Goal: Information Seeking & Learning: Learn about a topic

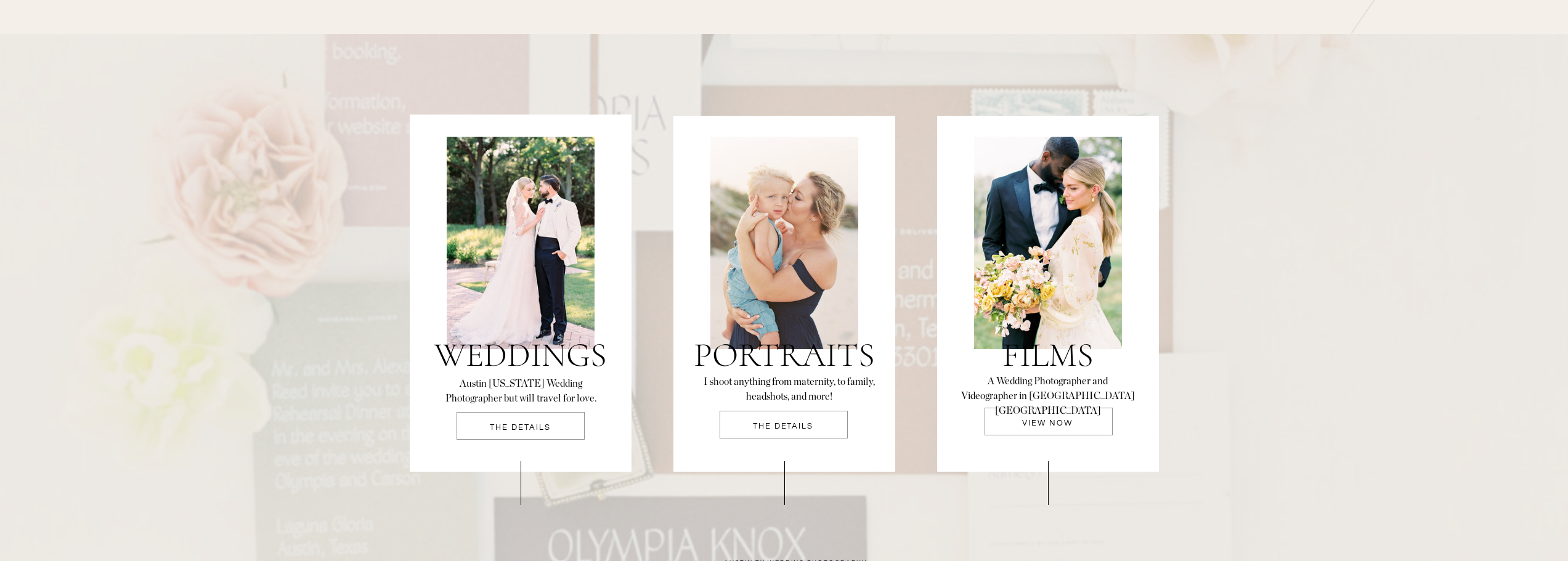
scroll to position [2527, 0]
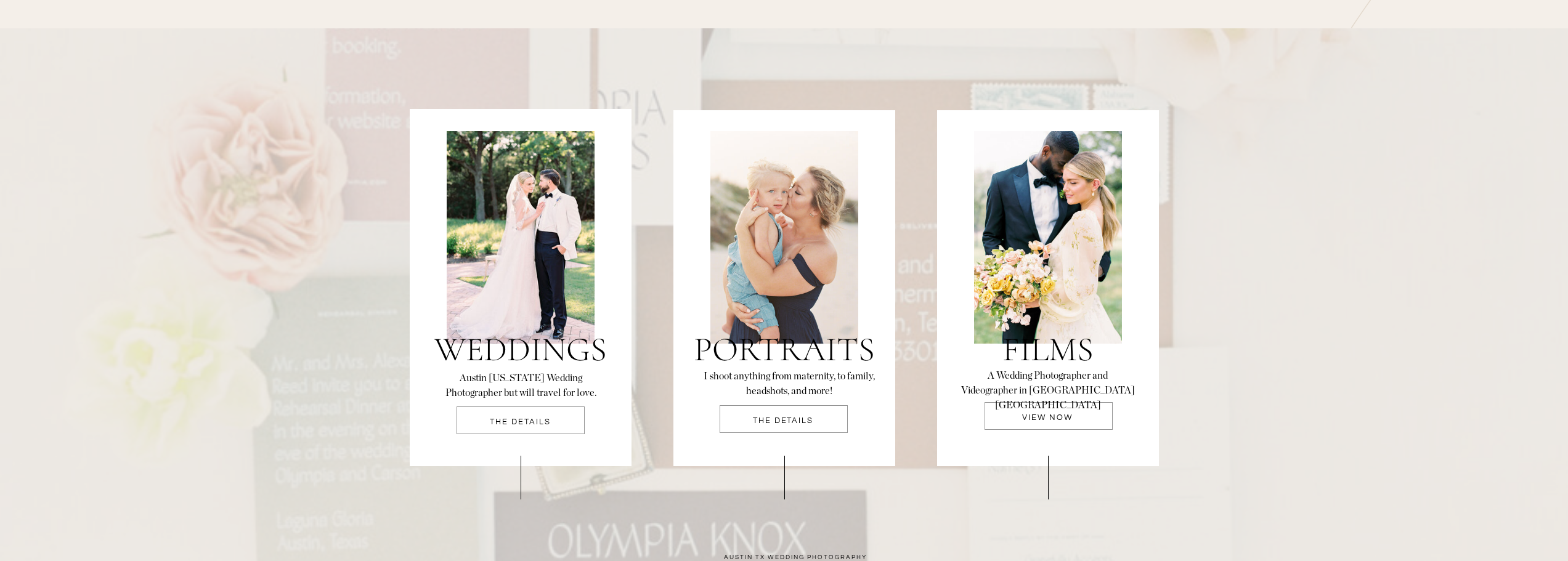
click at [542, 421] on p "THE DETAILS" at bounding box center [520, 426] width 128 height 16
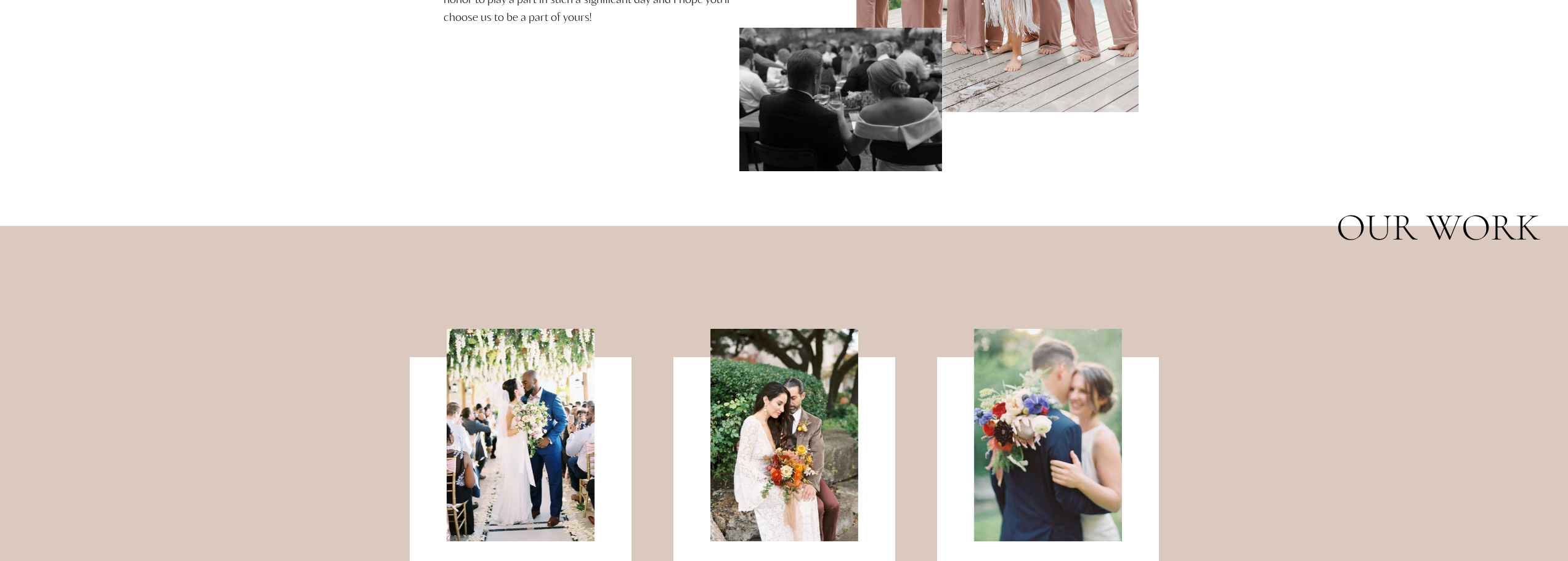
scroll to position [1061, 0]
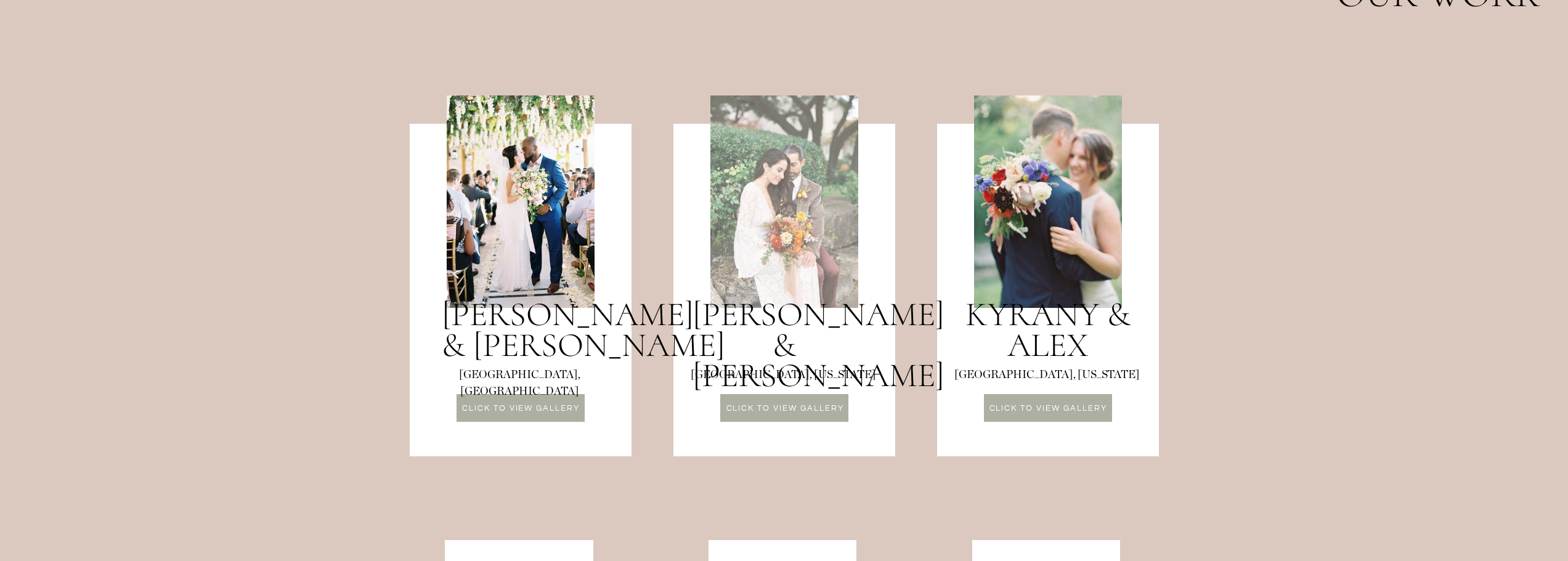
click at [752, 176] on div at bounding box center [784, 201] width 148 height 213
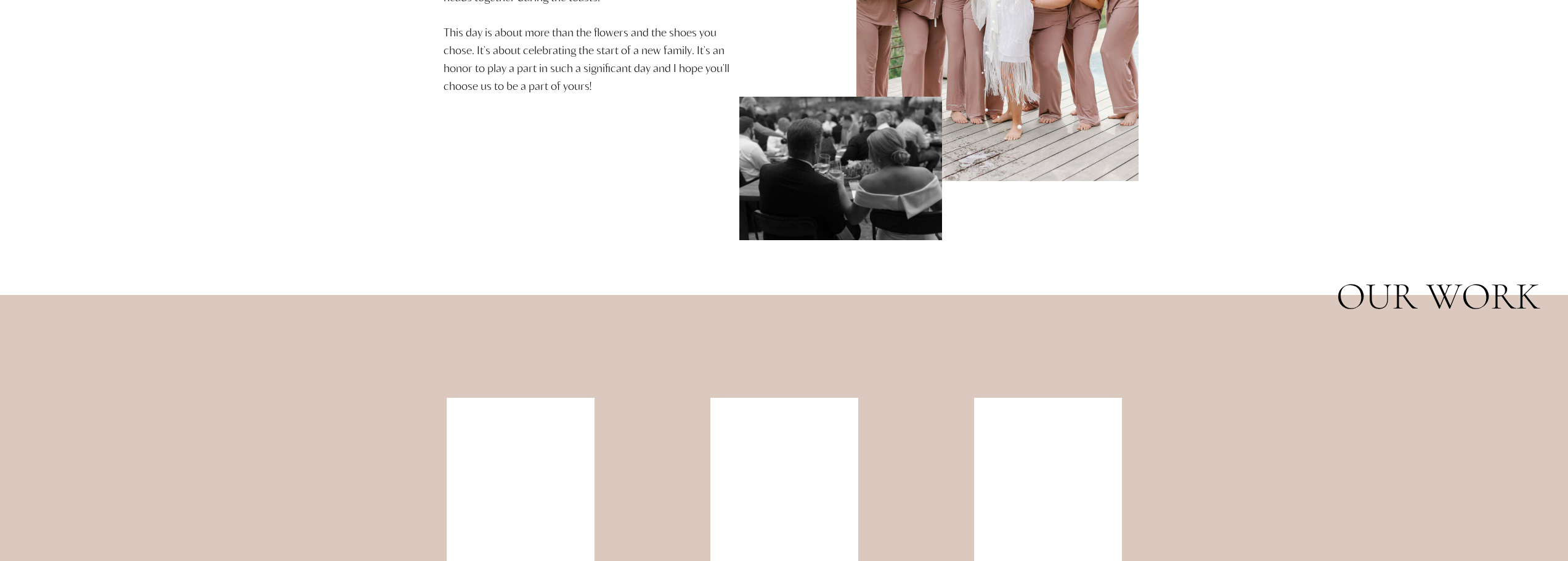
scroll to position [1171, 0]
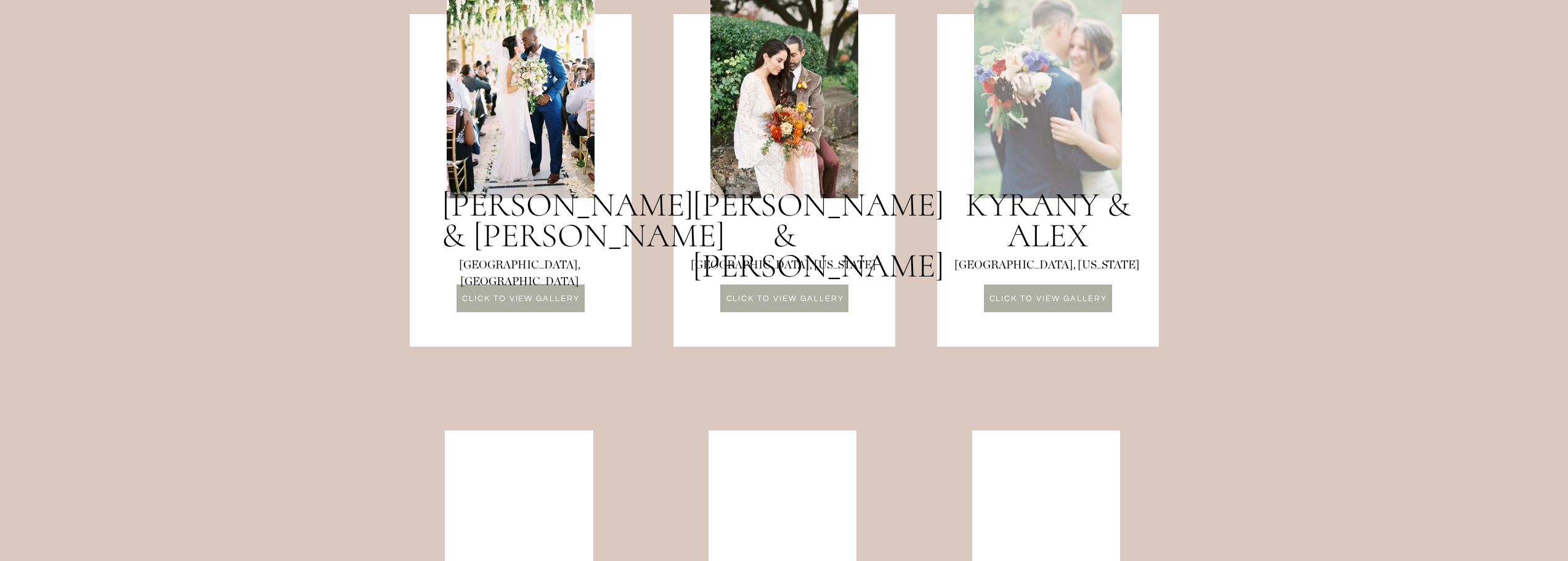
click at [1070, 118] on div at bounding box center [1047, 92] width 148 height 213
